Goal: Task Accomplishment & Management: Use online tool/utility

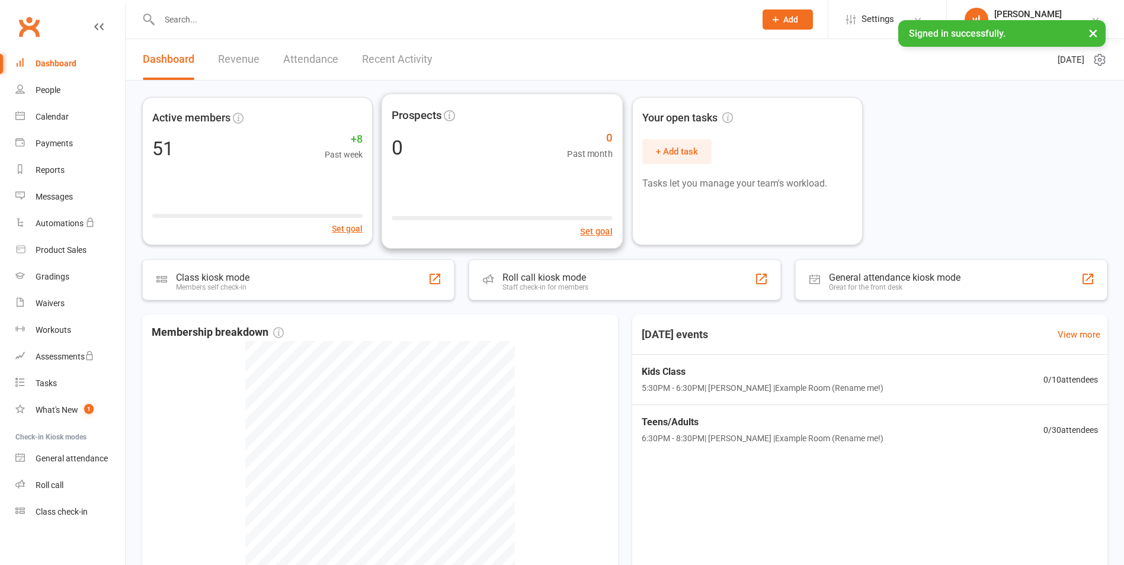
click at [585, 257] on div "Active members 51 +8 Past week Set goal Prospects 0 0 Past month Set goal Your …" at bounding box center [625, 365] width 998 height 568
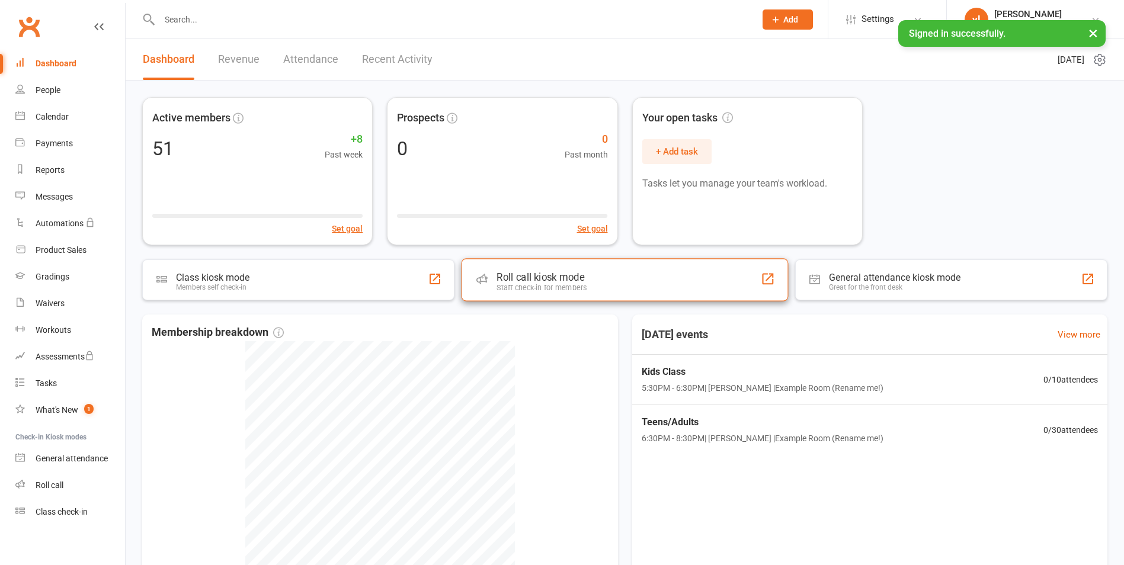
click at [581, 266] on div "Roll call kiosk mode Staff check-in for members" at bounding box center [625, 279] width 327 height 43
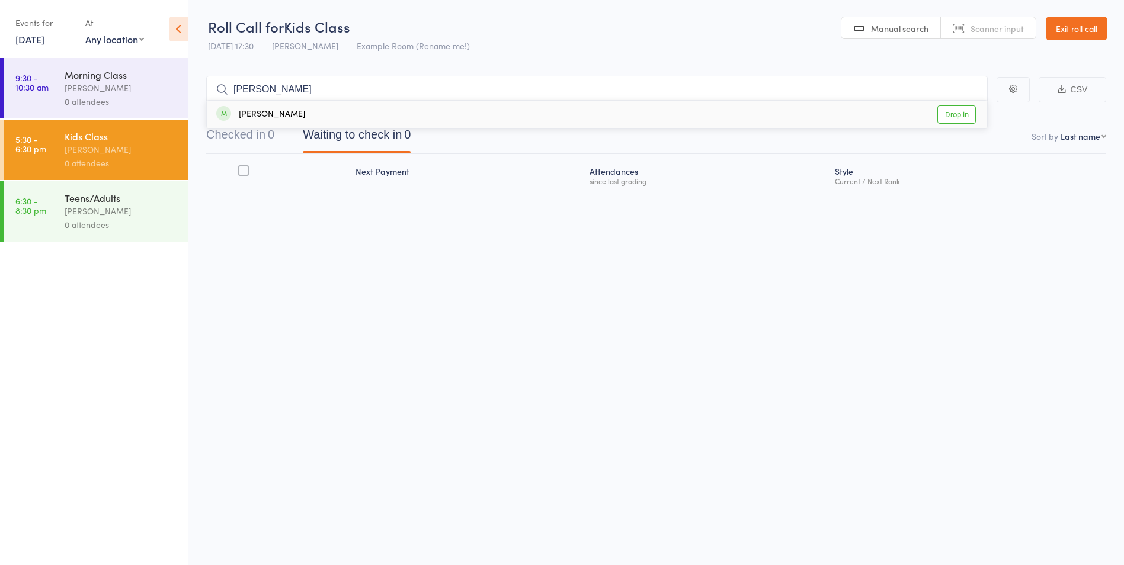
type input "[PERSON_NAME]"
click at [966, 119] on link "Drop in" at bounding box center [956, 114] width 39 height 18
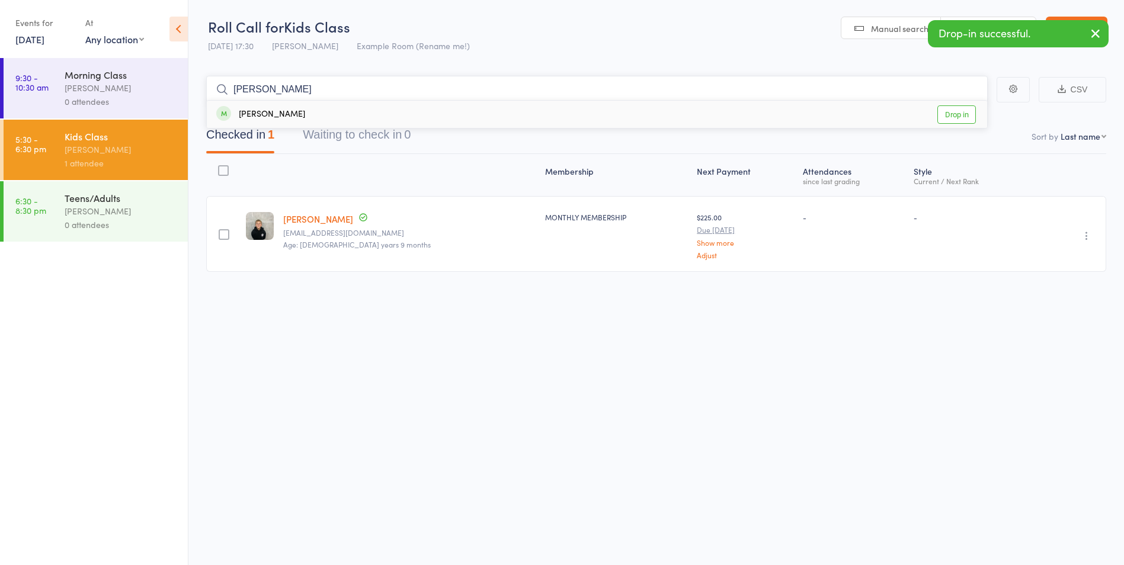
type input "[PERSON_NAME]"
click at [954, 114] on link "Drop in" at bounding box center [956, 114] width 39 height 18
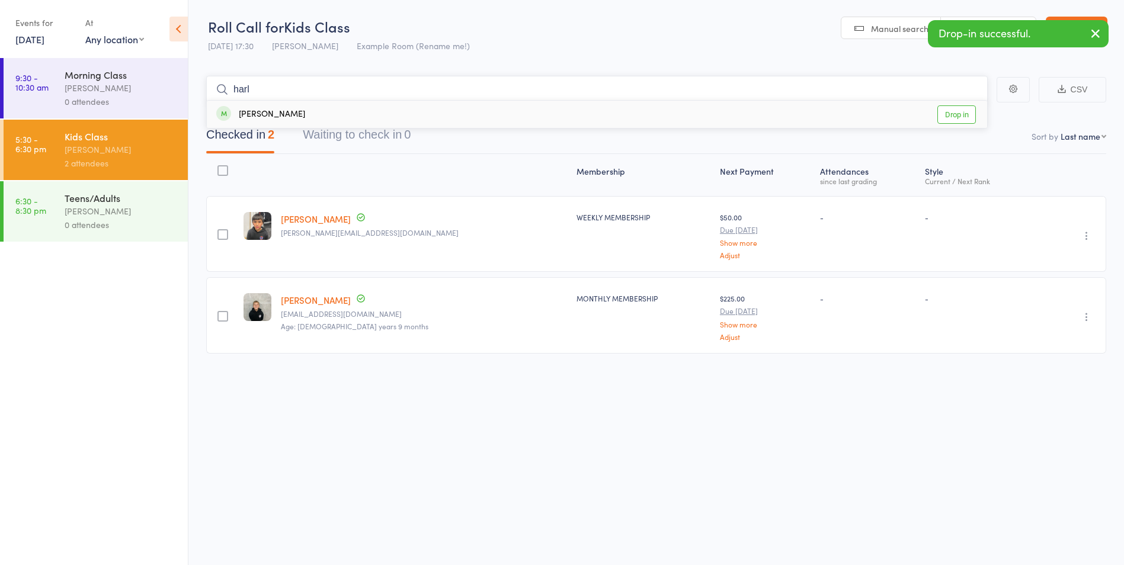
type input "harl"
click at [950, 112] on link "Drop in" at bounding box center [956, 114] width 39 height 18
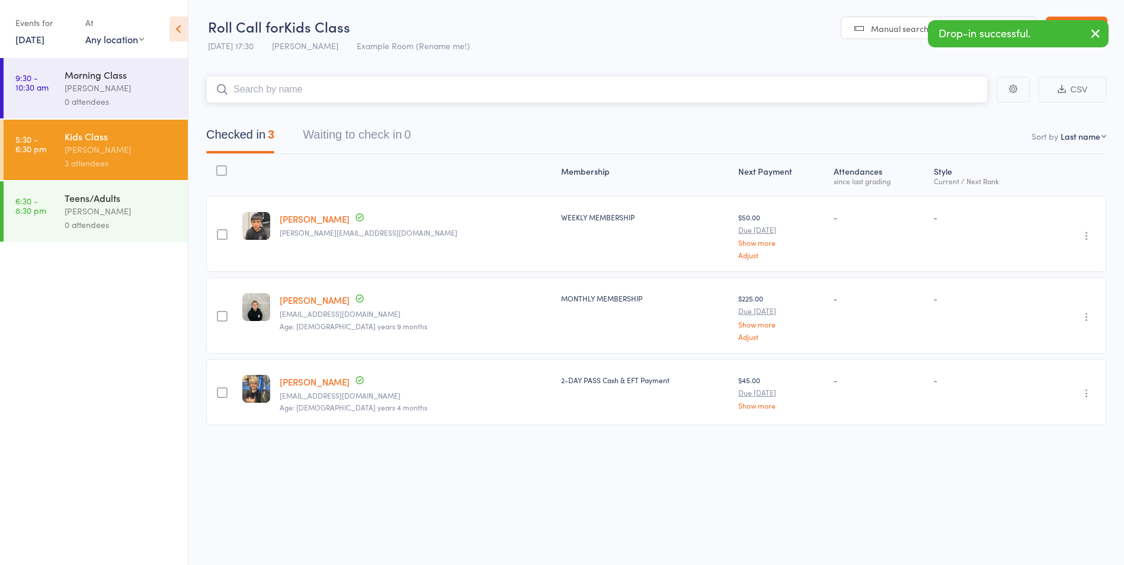
click at [433, 98] on input "search" at bounding box center [596, 89] width 781 height 27
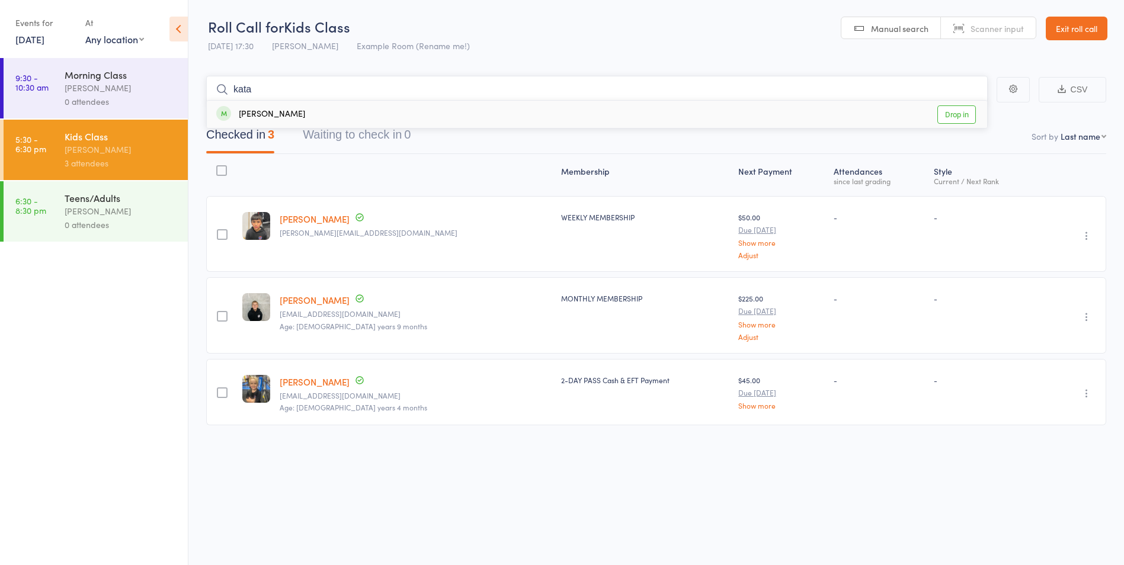
type input "kata"
click at [970, 114] on link "Drop in" at bounding box center [956, 114] width 39 height 18
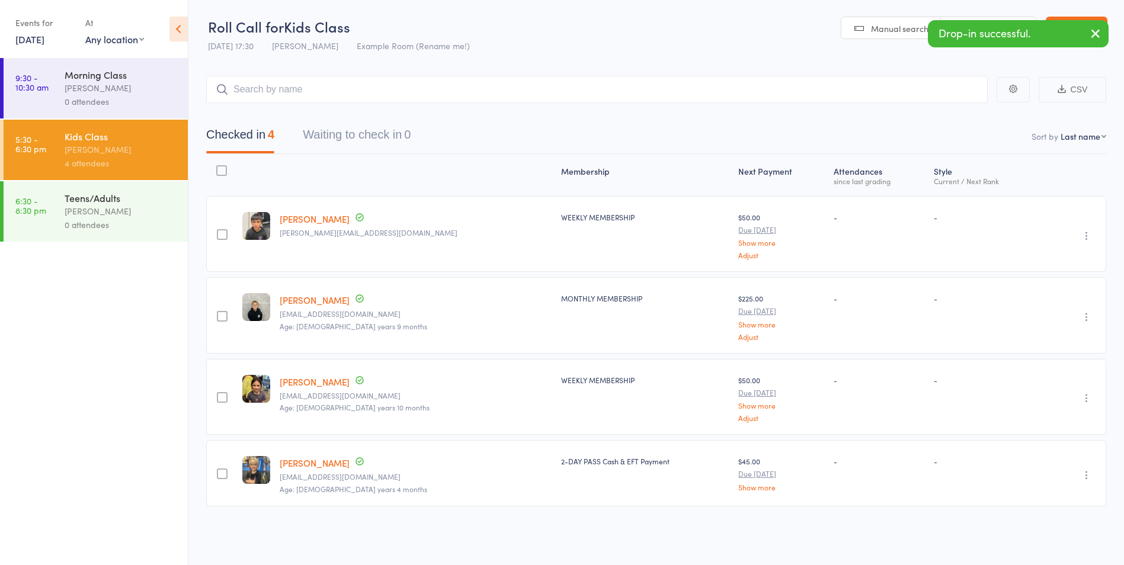
click at [164, 216] on div "[PERSON_NAME]" at bounding box center [121, 211] width 113 height 14
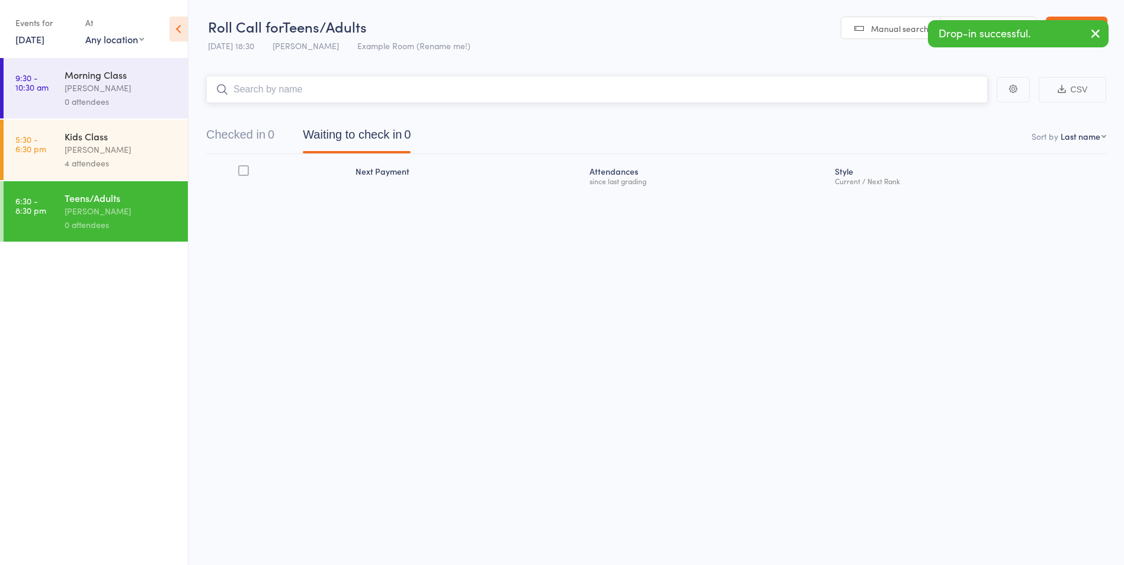
click at [356, 85] on input "search" at bounding box center [596, 89] width 781 height 27
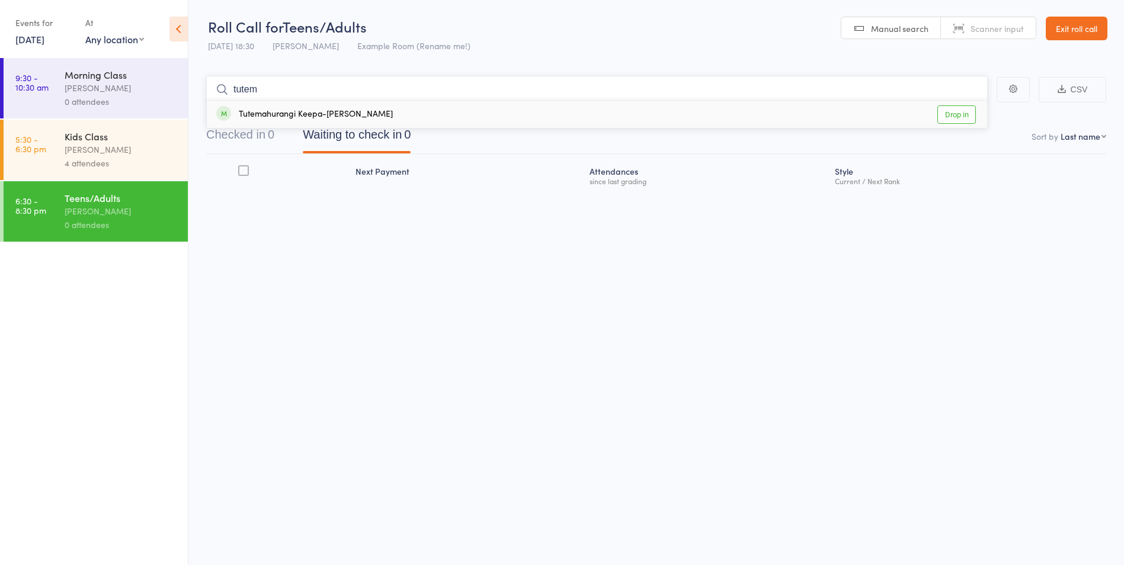
type input "tutem"
click at [945, 109] on link "Drop in" at bounding box center [956, 114] width 39 height 18
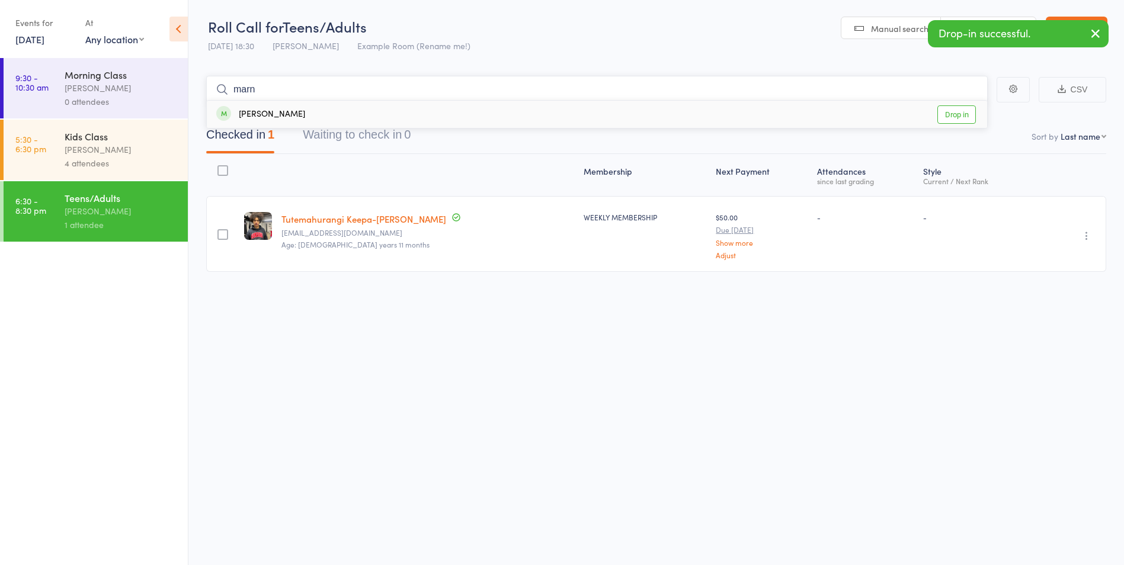
type input "marn"
click at [954, 117] on link "Drop in" at bounding box center [956, 114] width 39 height 18
type input "koray"
click at [953, 118] on link "Drop in" at bounding box center [956, 114] width 39 height 18
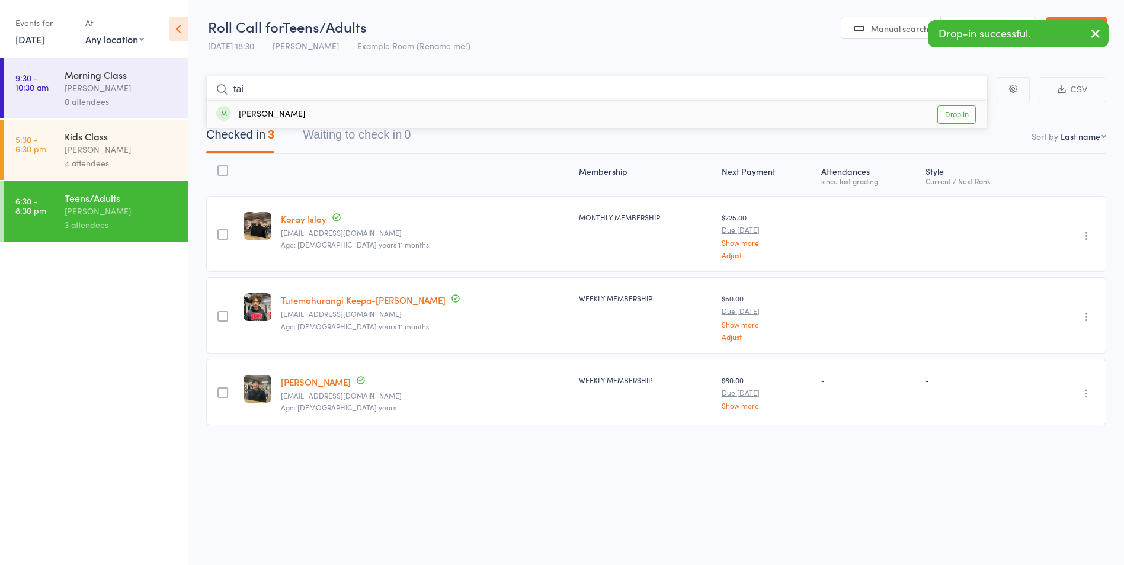
type input "tai"
click at [969, 108] on link "Drop in" at bounding box center [956, 114] width 39 height 18
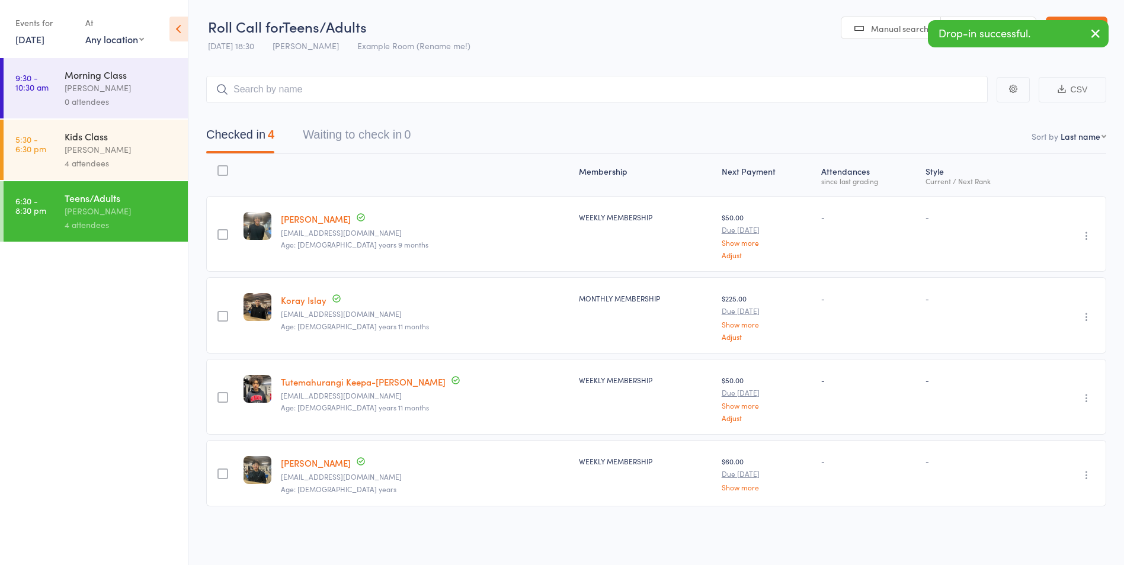
click at [1093, 36] on icon "button" at bounding box center [1095, 33] width 14 height 15
click at [329, 84] on input "search" at bounding box center [596, 89] width 781 height 27
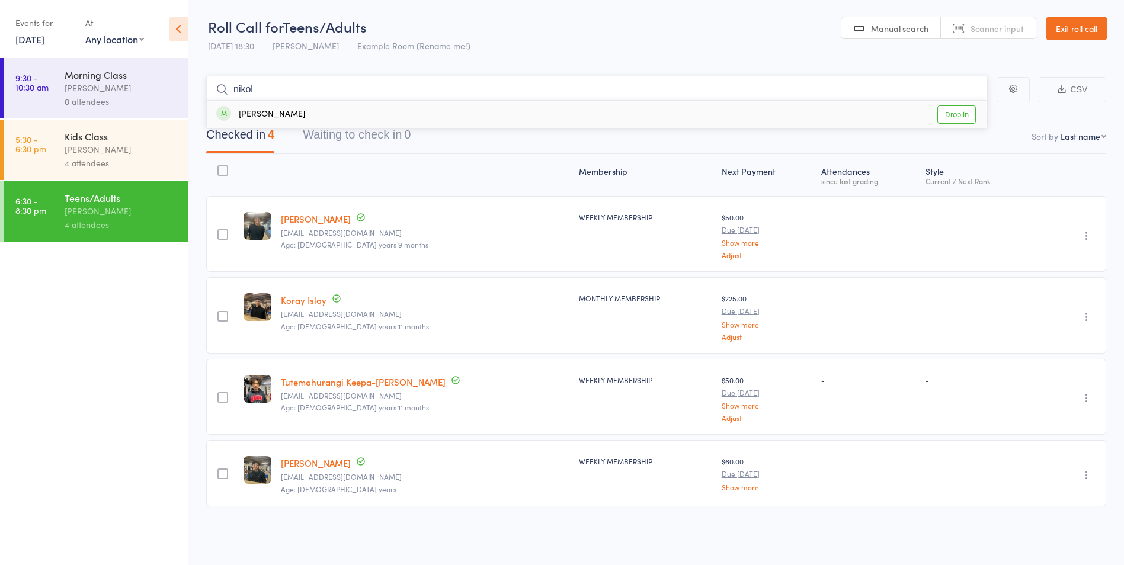
type input "nikol"
click at [957, 111] on link "Drop in" at bounding box center [956, 114] width 39 height 18
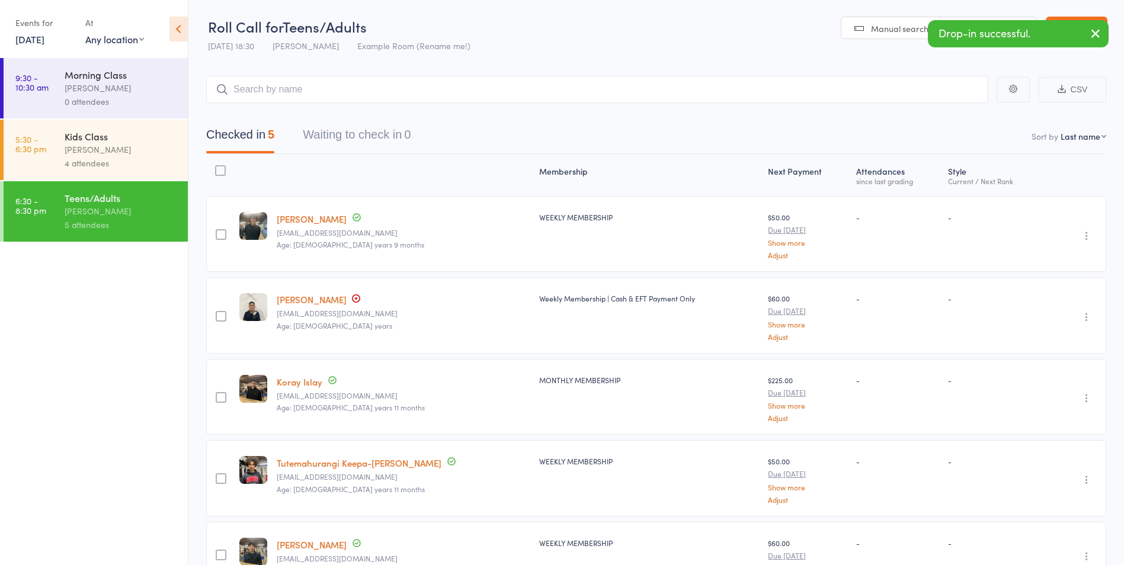
click at [1094, 37] on icon "button" at bounding box center [1095, 33] width 14 height 15
click at [1090, 44] on header "Roll Call for Teens/Adults [DATE] 18:30 [PERSON_NAME] Example Room (Rename me!)…" at bounding box center [656, 29] width 936 height 58
click at [294, 99] on input "search" at bounding box center [596, 89] width 781 height 27
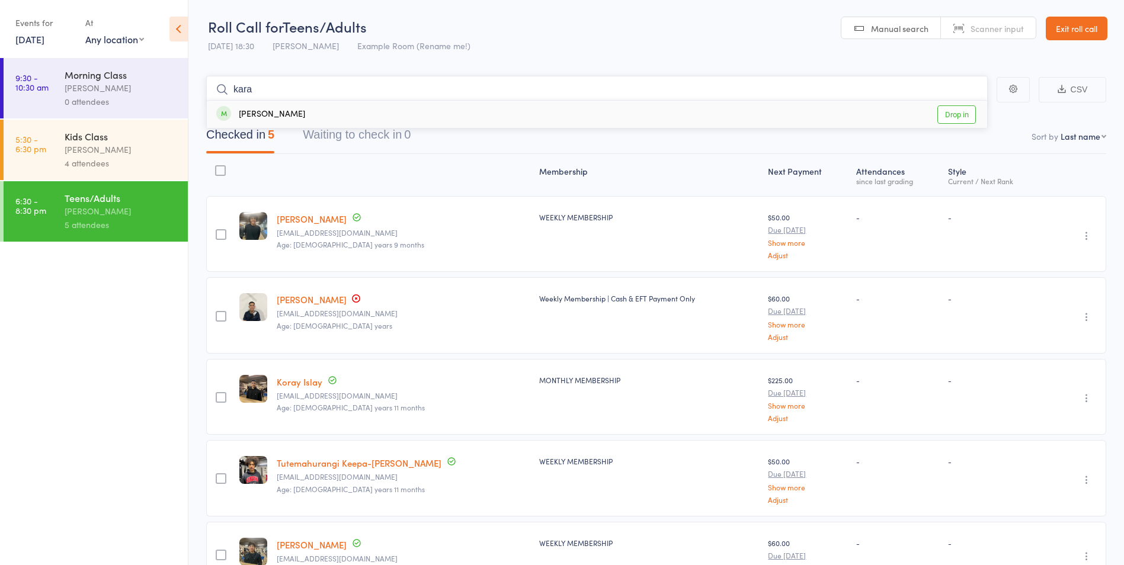
type input "kara"
click at [968, 115] on link "Drop in" at bounding box center [956, 114] width 39 height 18
type input "jord"
click at [968, 117] on link "Drop in" at bounding box center [956, 114] width 39 height 18
click at [245, 86] on input "search" at bounding box center [596, 89] width 781 height 27
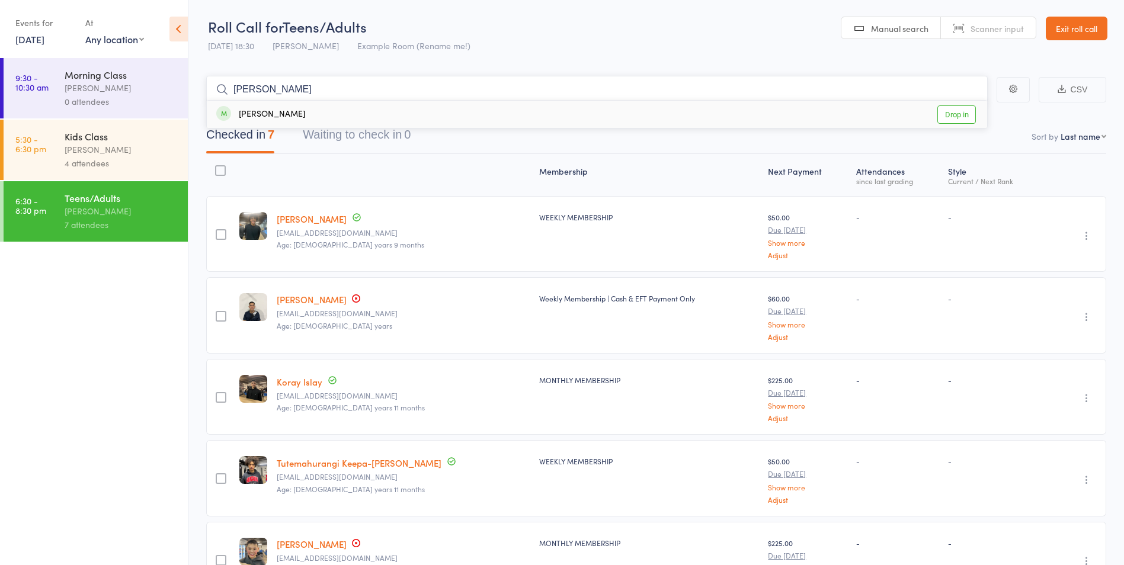
type input "[PERSON_NAME]"
click at [950, 111] on link "Drop in" at bounding box center [956, 114] width 39 height 18
click at [259, 93] on input "search" at bounding box center [596, 89] width 781 height 27
type input "jerem"
click at [942, 119] on link "Drop in" at bounding box center [956, 114] width 39 height 18
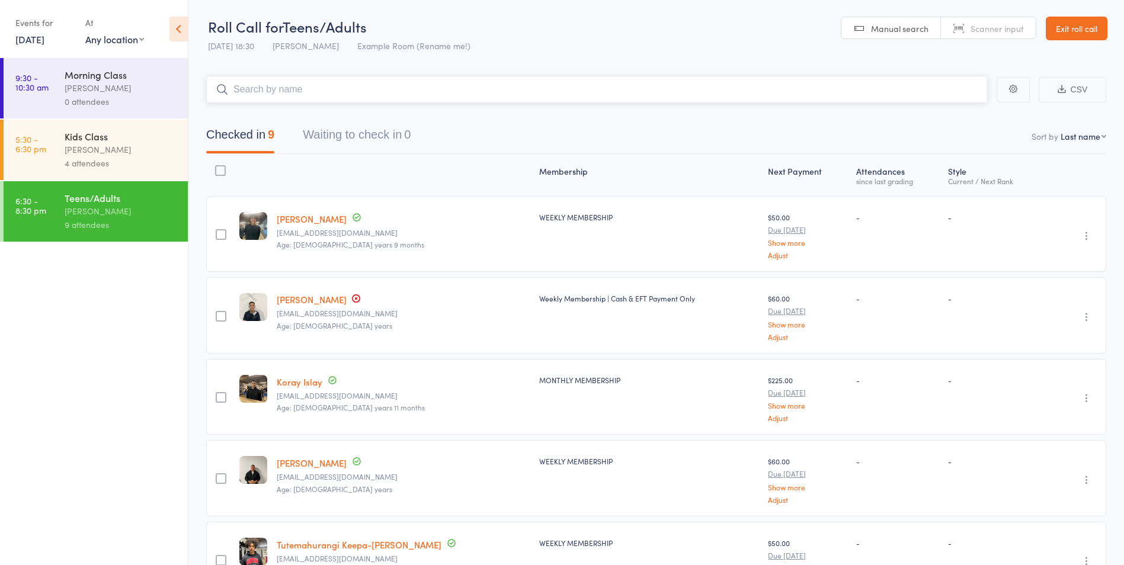
click at [287, 91] on input "search" at bounding box center [596, 89] width 781 height 27
type input "hoa"
click at [959, 113] on link "Drop in" at bounding box center [956, 114] width 39 height 18
type input "m"
type input "matt"
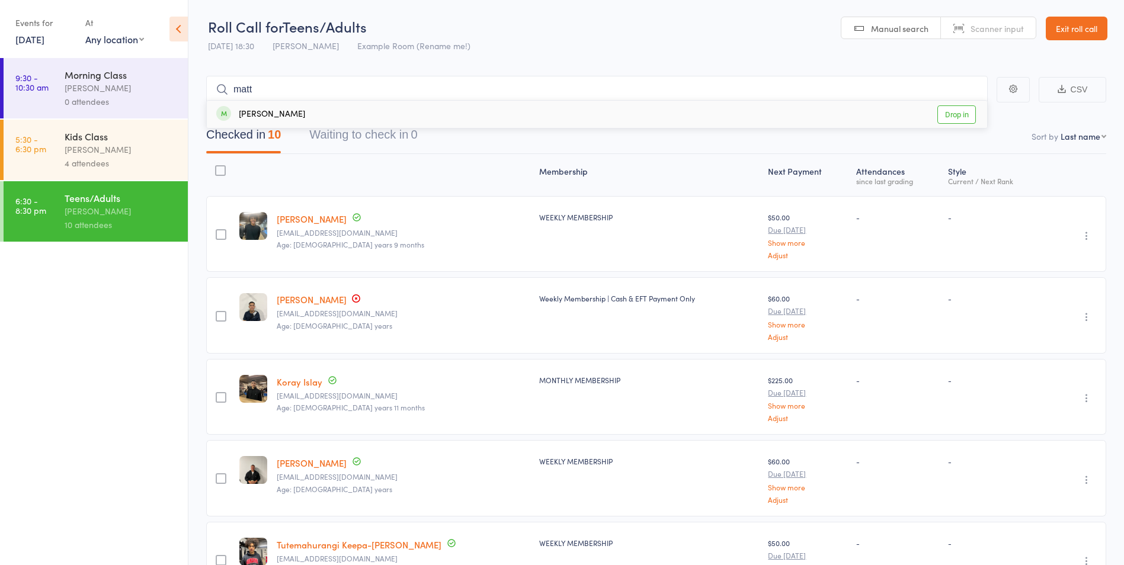
click at [952, 109] on link "Drop in" at bounding box center [956, 114] width 39 height 18
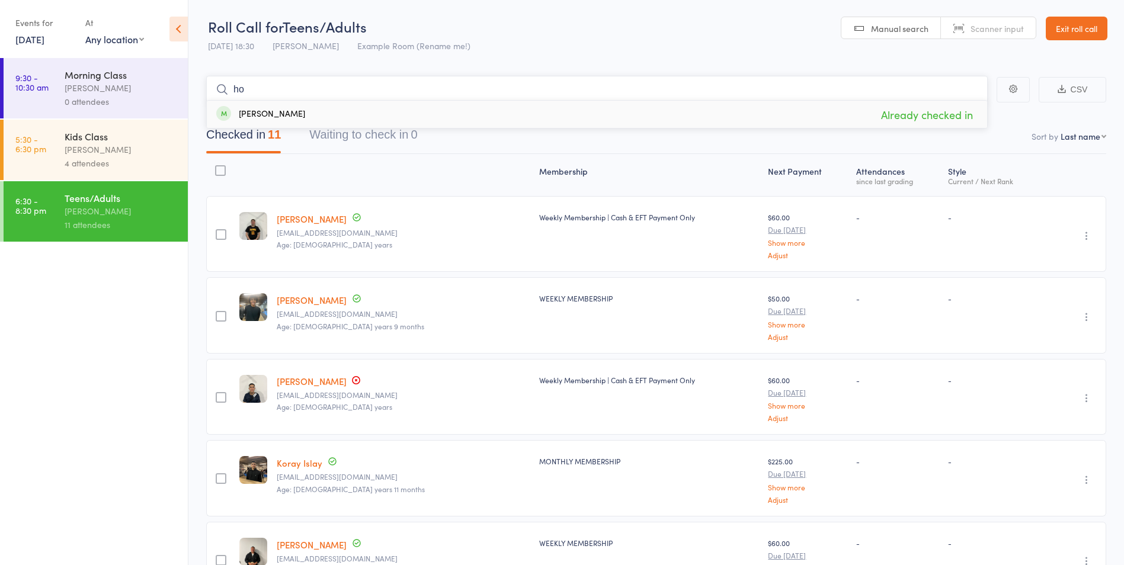
type input "h"
type input "l"
type input "kali"
click at [959, 110] on link "Drop in" at bounding box center [956, 114] width 39 height 18
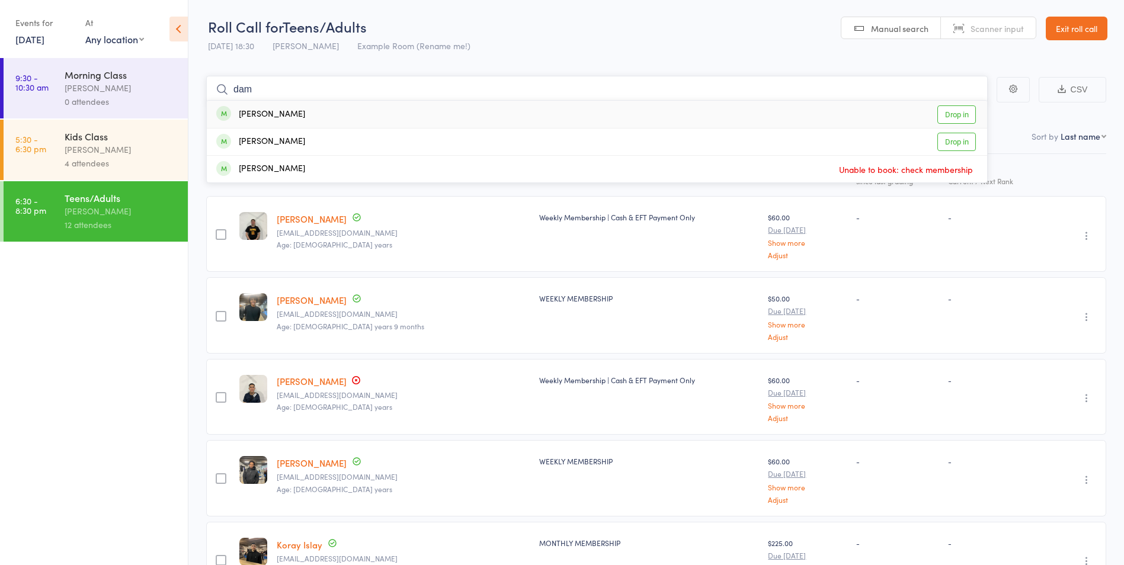
type input "dam"
click at [959, 113] on link "Drop in" at bounding box center [956, 114] width 39 height 18
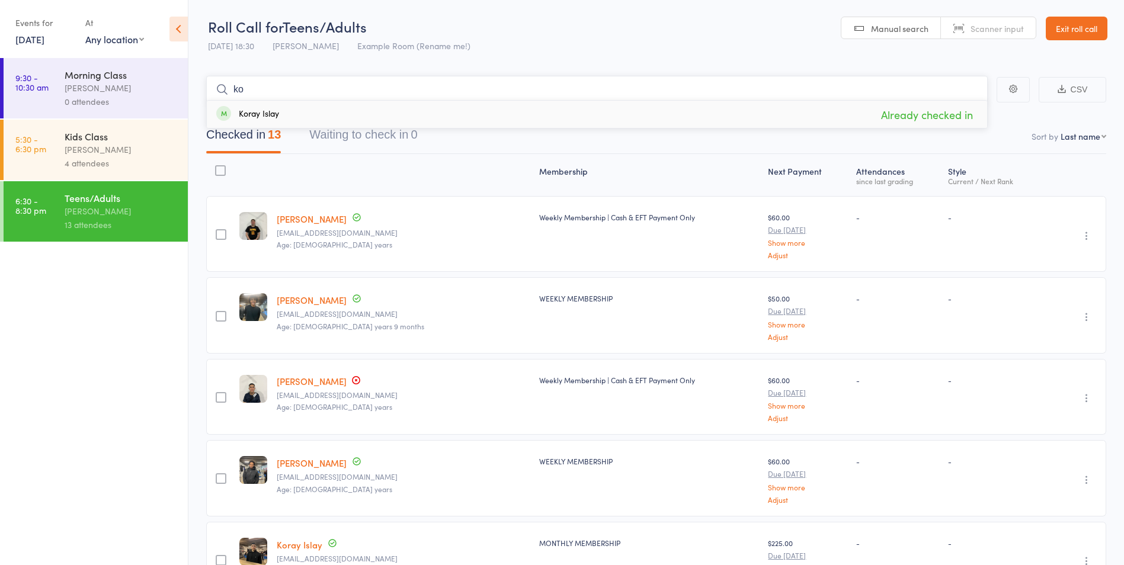
type input "k"
click at [314, 99] on input "search" at bounding box center [596, 89] width 781 height 27
type input "h"
click at [492, 13] on header "Roll Call for Teens/Adults [DATE] 18:30 [PERSON_NAME] Example Room (Rename me!)…" at bounding box center [656, 29] width 936 height 58
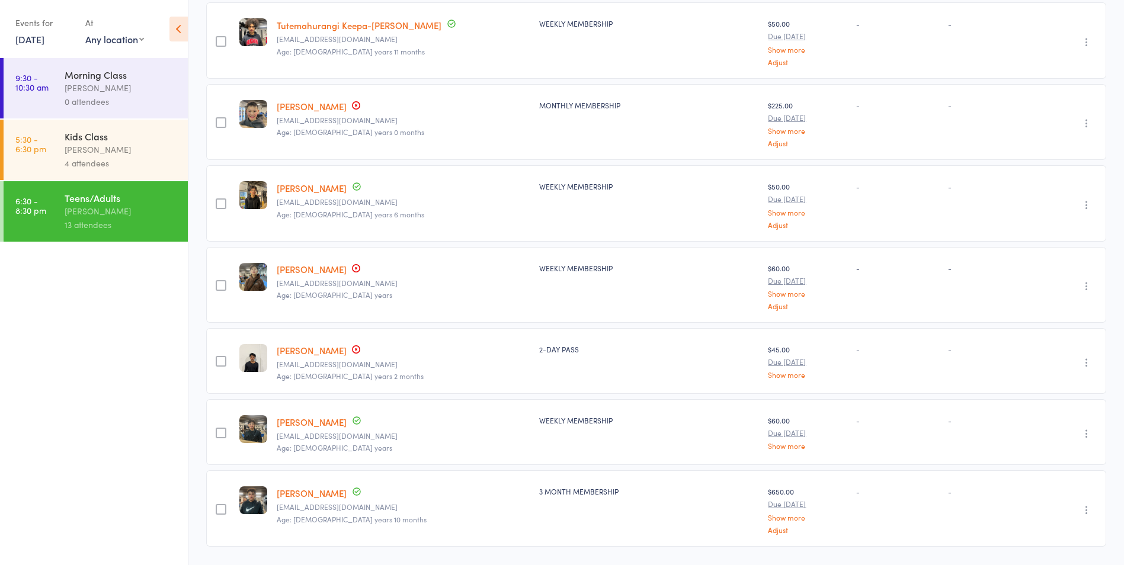
scroll to position [710, 0]
